Goal: Transaction & Acquisition: Purchase product/service

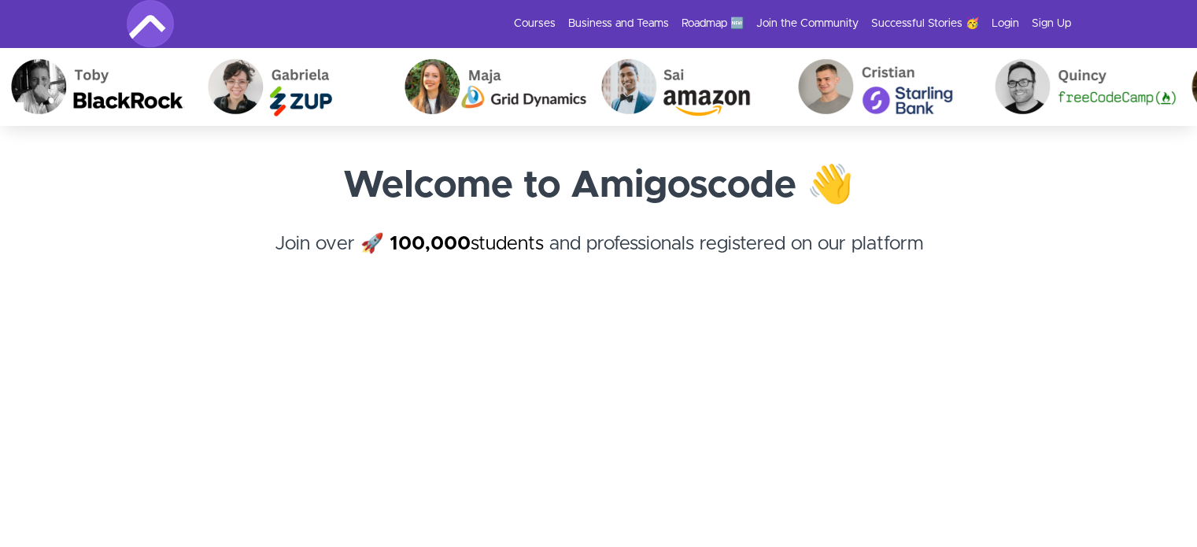
click at [1024, 230] on h4 "Join over 🚀 100,000 students and professionals registered on our platform ﻿" at bounding box center [599, 258] width 944 height 57
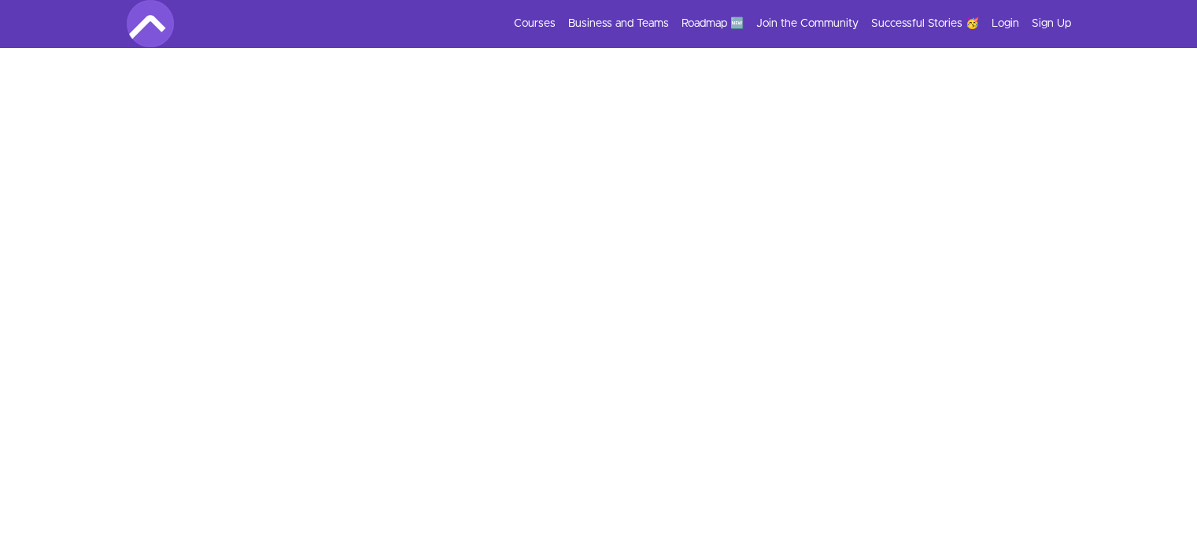
scroll to position [419, 0]
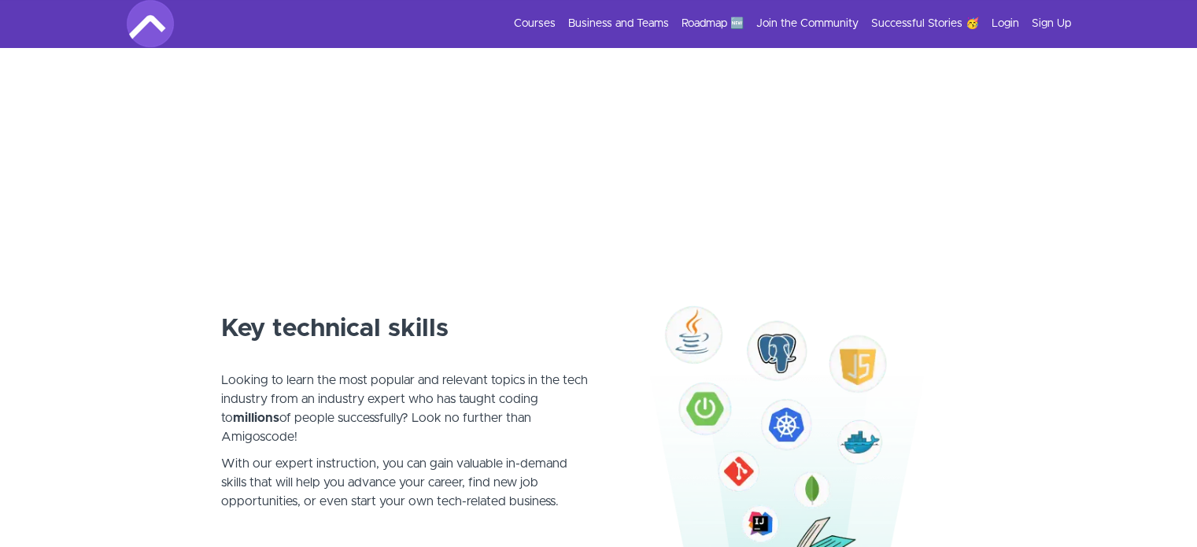
click at [275, 243] on div "Key technical skills Looking to learn the most popular and relevant topics in t…" at bounding box center [599, 419] width 756 height 368
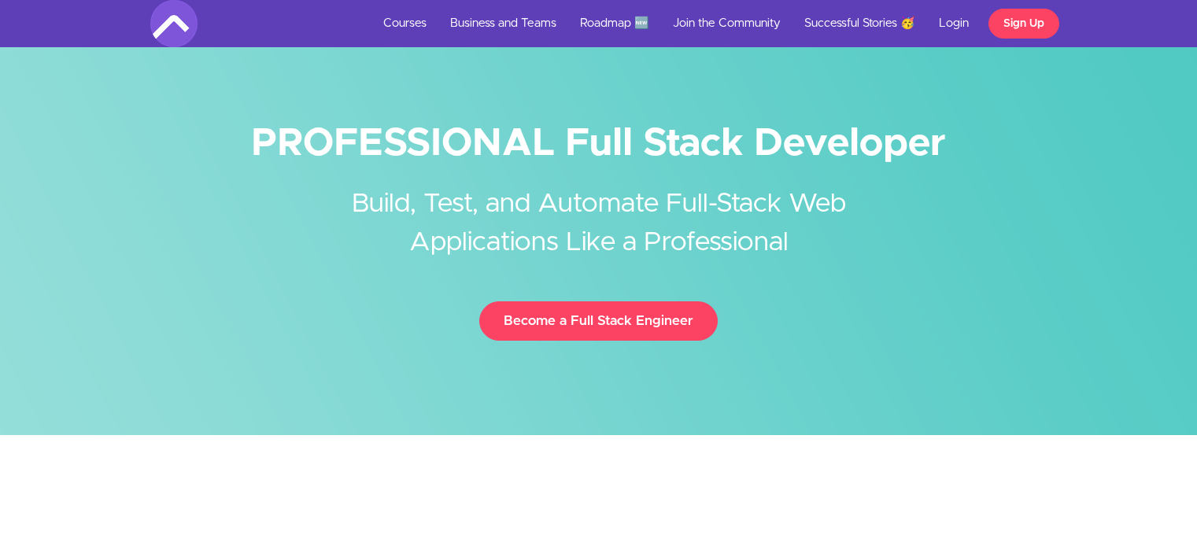
click at [630, 312] on link "Become a Full Stack Engineer" at bounding box center [598, 320] width 238 height 39
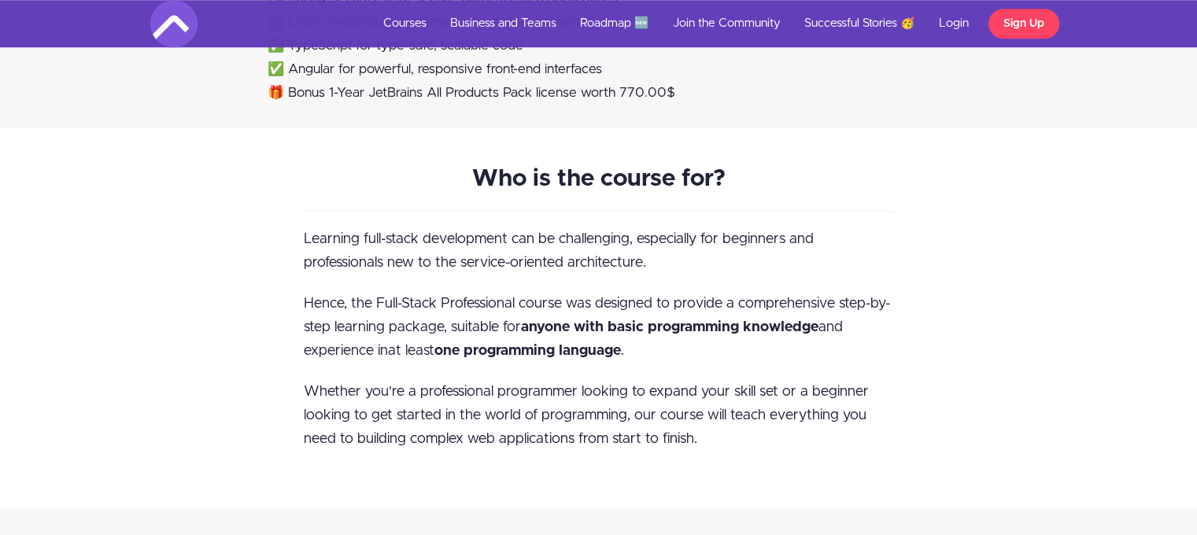
scroll to position [1088, 0]
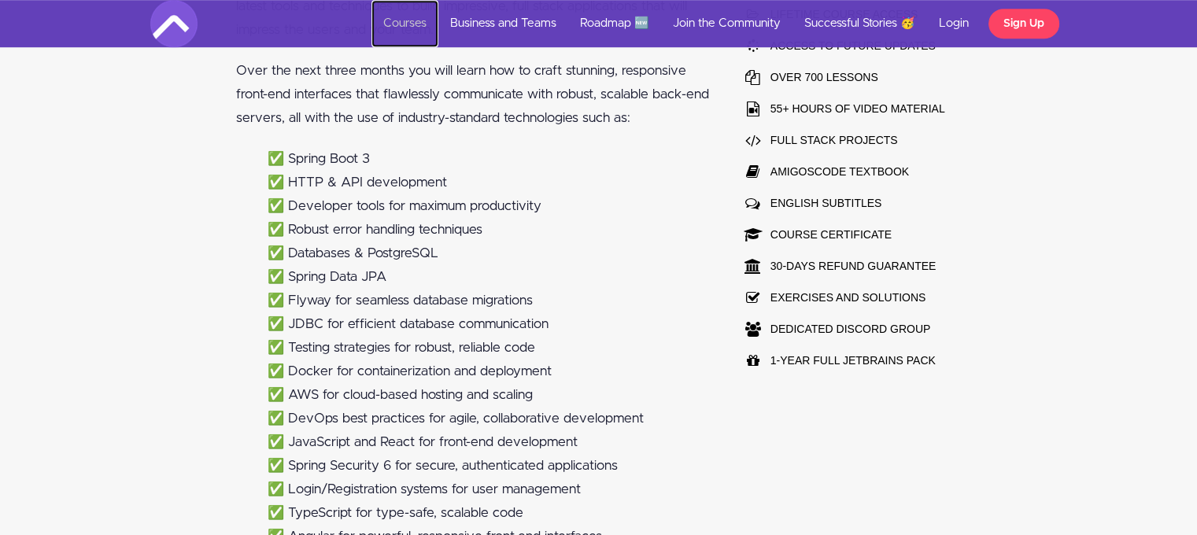
click at [394, 24] on link "Courses" at bounding box center [404, 23] width 67 height 47
click at [430, 293] on li "✅ Flyway for seamless database migrations" at bounding box center [489, 301] width 442 height 24
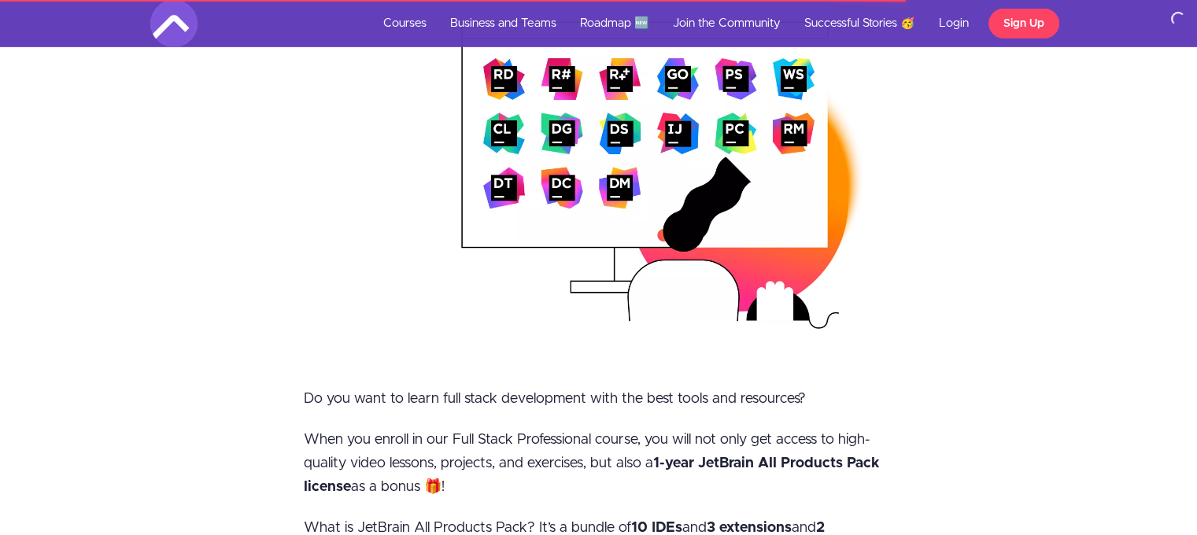
scroll to position [5054, 0]
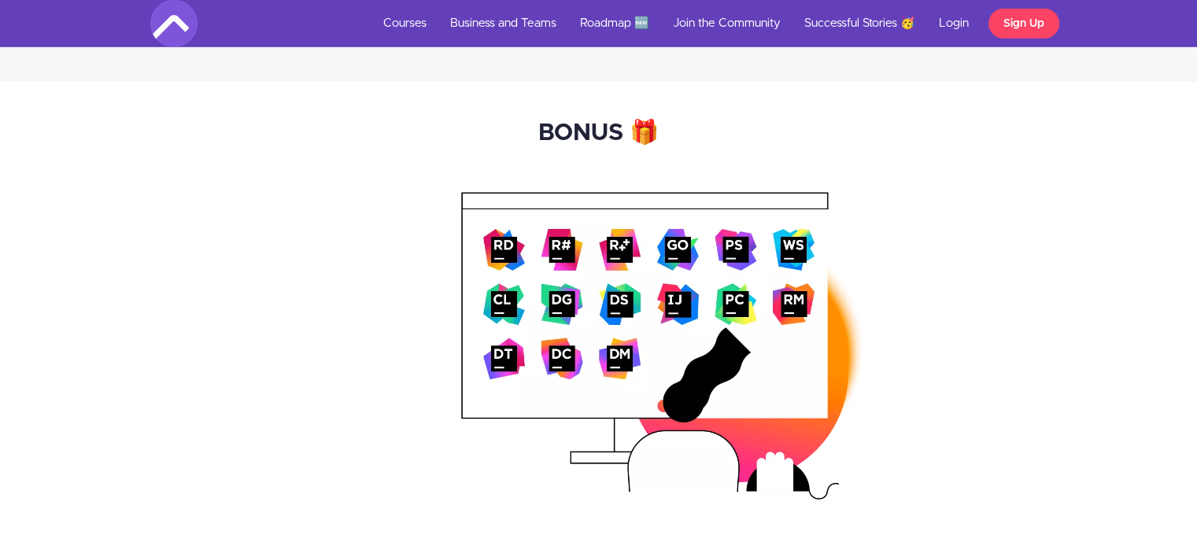
scroll to position [4834, 0]
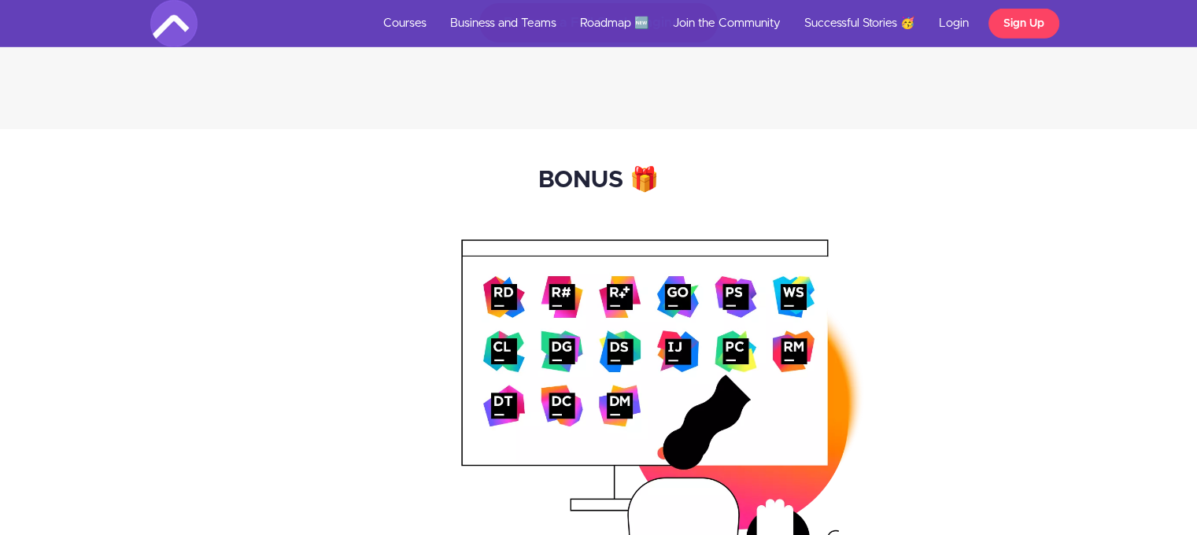
click at [589, 312] on img at bounding box center [662, 393] width 403 height 308
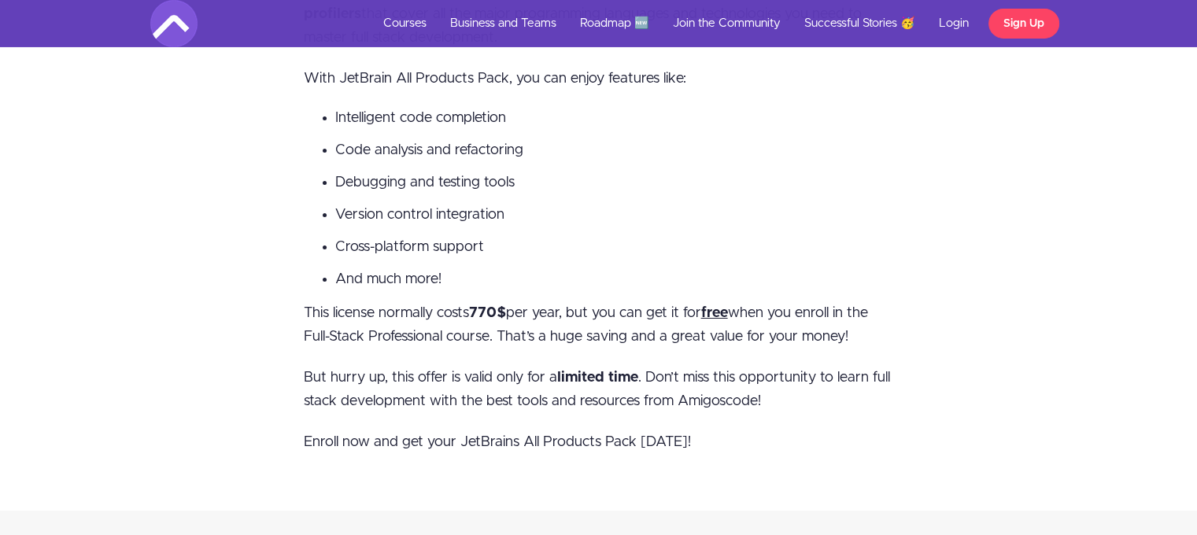
scroll to position [5684, 0]
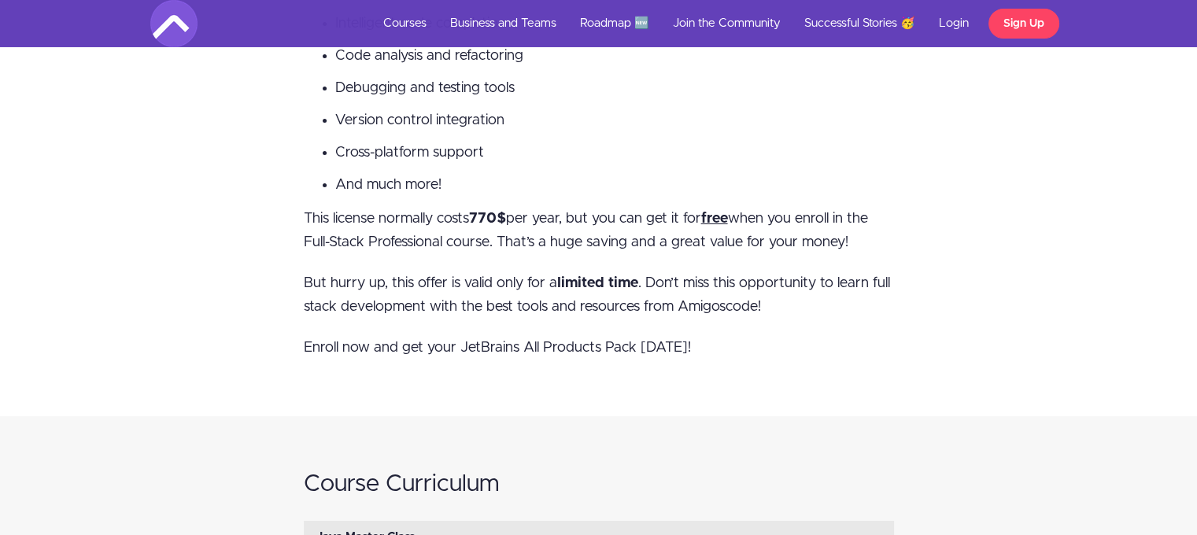
click at [719, 215] on u "free" at bounding box center [714, 219] width 27 height 14
click at [535, 243] on span "This license normally costs 770$ per year, but you can get it for free when you…" at bounding box center [586, 231] width 564 height 38
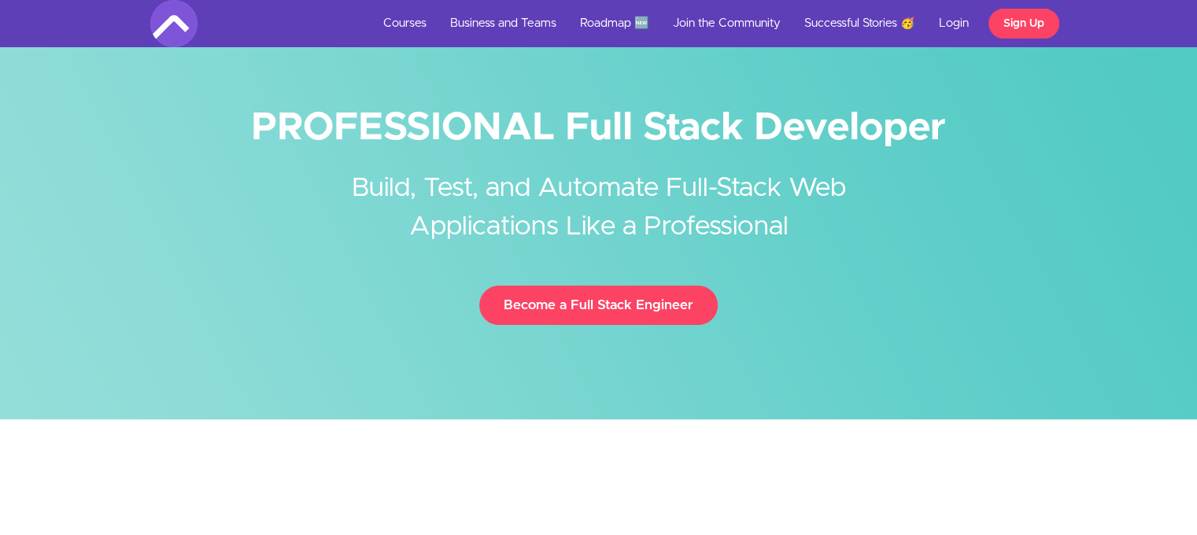
scroll to position [0, 0]
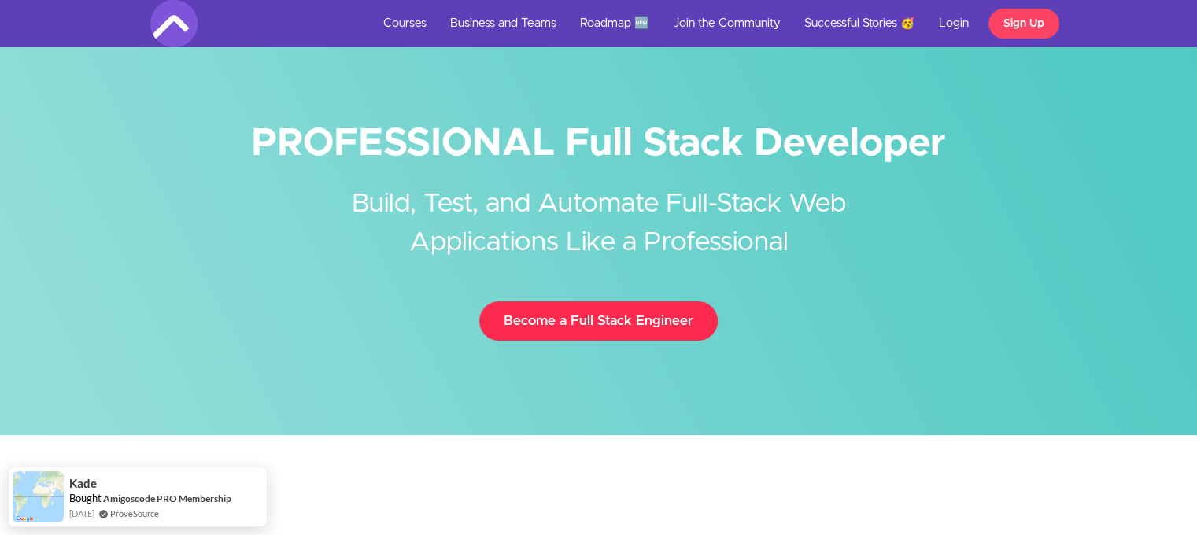
click at [586, 313] on link "Become a Full Stack Engineer" at bounding box center [598, 320] width 238 height 39
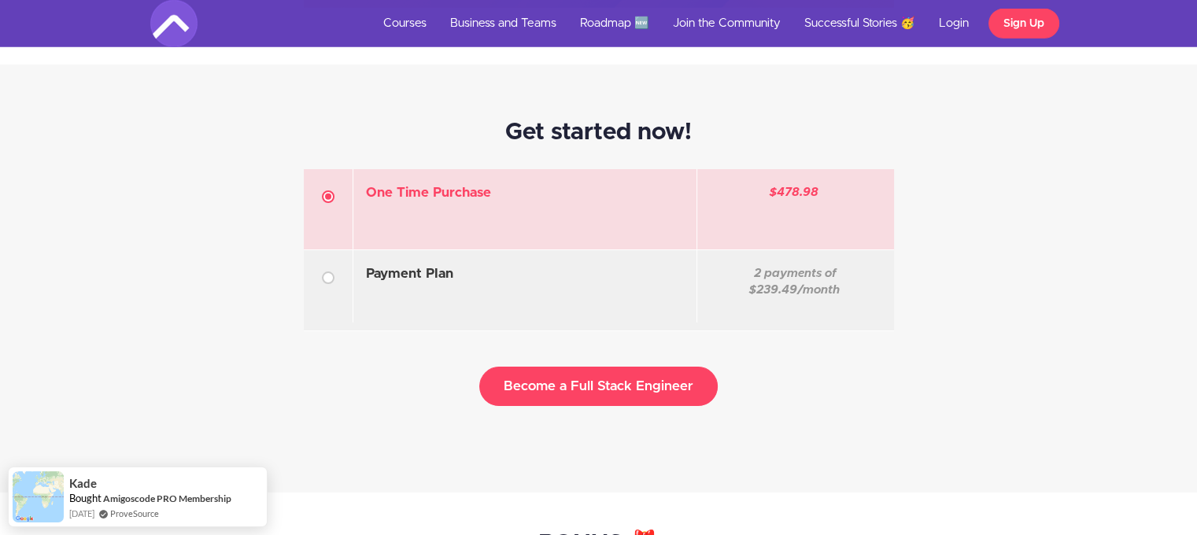
scroll to position [4518, 0]
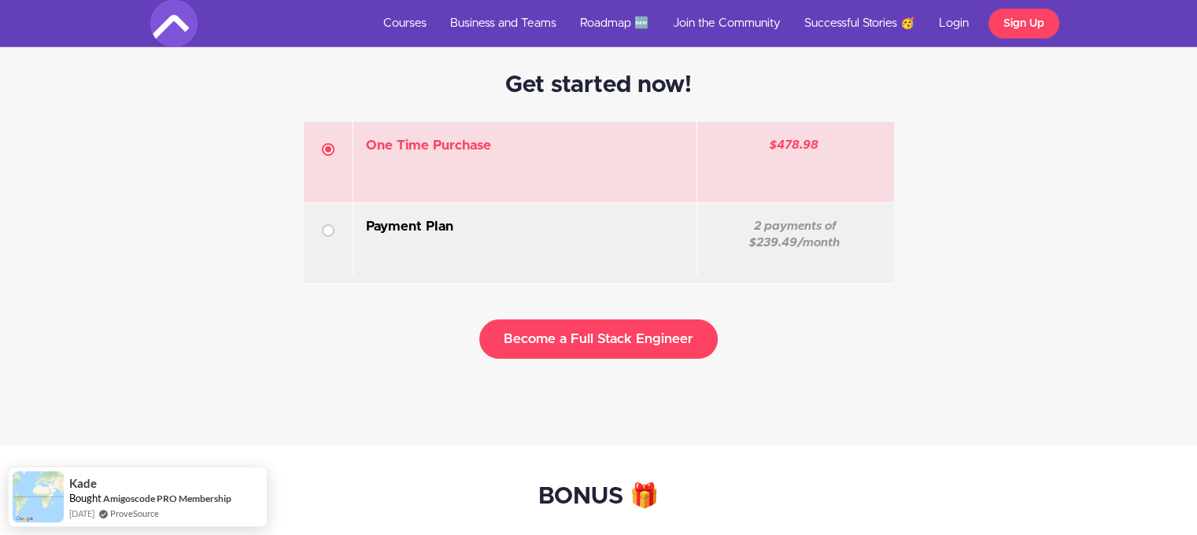
click at [752, 241] on span "2 payments of $239.49/month" at bounding box center [793, 234] width 91 height 28
